Goal: Information Seeking & Learning: Learn about a topic

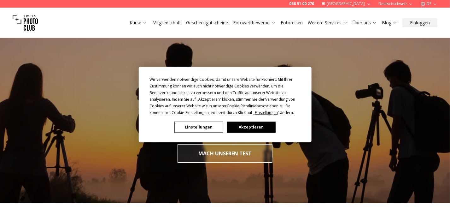
click at [260, 129] on button "Akzeptieren" at bounding box center [251, 127] width 49 height 11
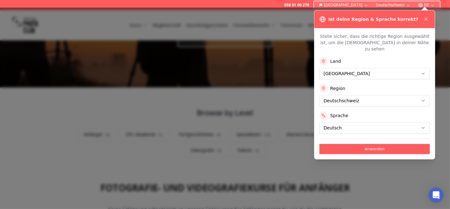
scroll to position [158, 0]
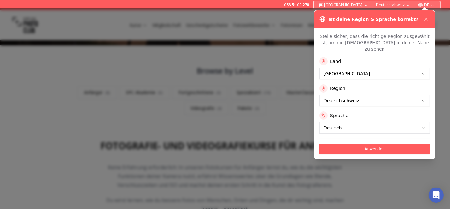
click at [427, 18] on icon at bounding box center [425, 19] width 5 height 5
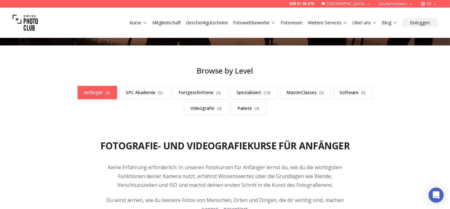
click at [102, 89] on link "Anfänger ( 8 )" at bounding box center [97, 92] width 39 height 13
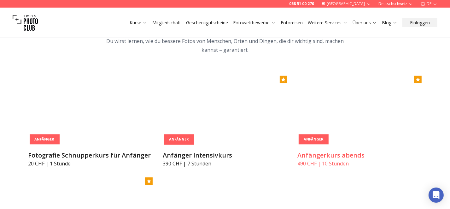
scroll to position [346, 0]
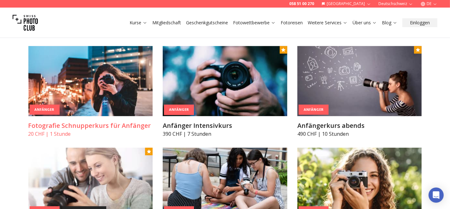
click at [97, 80] on img at bounding box center [90, 81] width 124 height 70
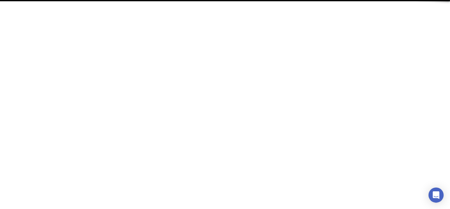
click at [97, 0] on html "/kurse/schnupperkurs-fur-anfanger We're offline Leave us a message Select an ag…" at bounding box center [225, 0] width 450 height 0
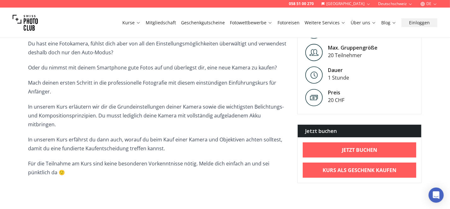
scroll to position [32, 0]
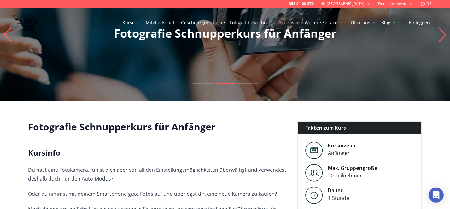
drag, startPoint x: 174, startPoint y: 143, endPoint x: 362, endPoint y: 34, distance: 217.3
click at [362, 34] on div "Kurse Mitgliedschaft Geschenkgutscheine Fotowettbewerbe Fotoreisen Weitere Serv…" at bounding box center [225, 23] width 450 height 30
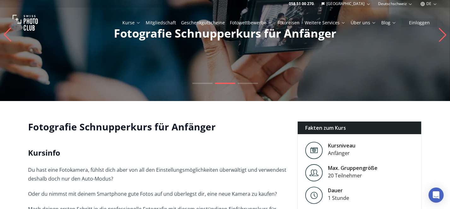
scroll to position [0, 0]
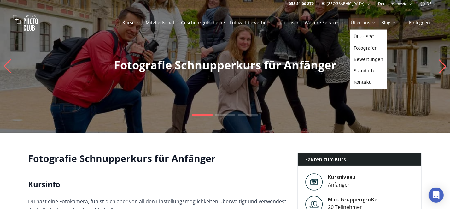
click at [367, 20] on button "Über uns" at bounding box center [363, 22] width 31 height 9
click at [367, 21] on link "Über uns" at bounding box center [363, 23] width 26 height 6
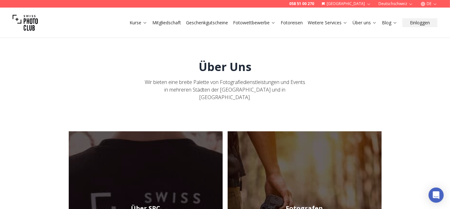
click at [362, 22] on link "Über uns" at bounding box center [364, 23] width 24 height 6
drag, startPoint x: 362, startPoint y: 49, endPoint x: 343, endPoint y: 55, distance: 19.0
click at [362, 50] on link "Fotografen" at bounding box center [368, 47] width 35 height 11
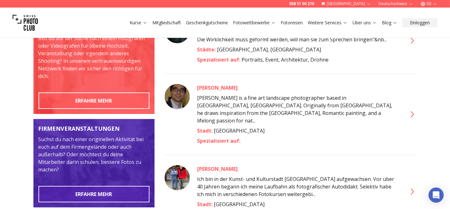
scroll to position [126, 0]
